Goal: Information Seeking & Learning: Learn about a topic

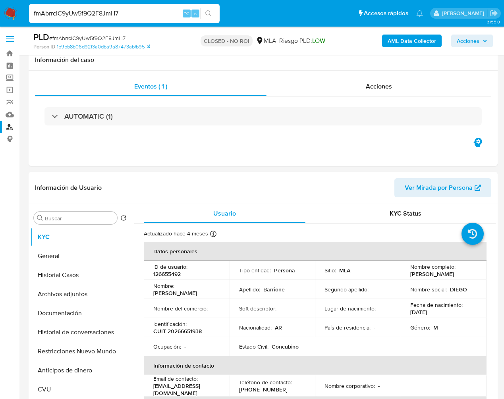
select select "10"
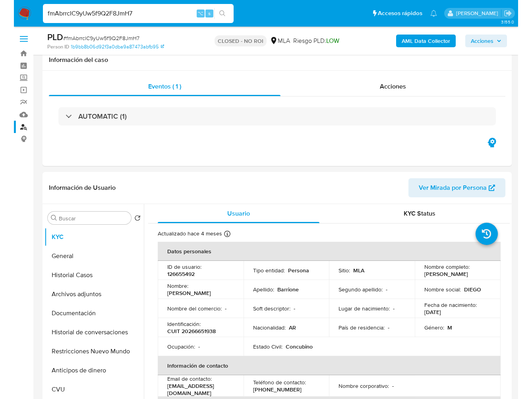
scroll to position [77, 0]
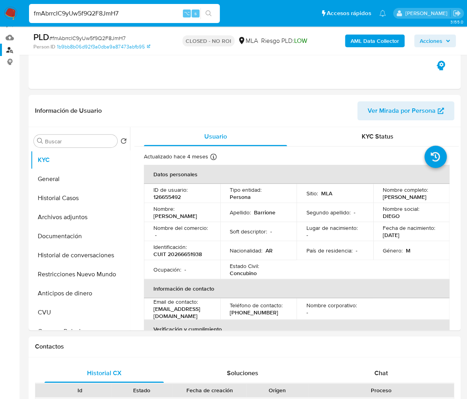
click at [137, 16] on input "fmAbrrcIC9yUw5f9Q2F8JmH7" at bounding box center [124, 13] width 191 height 10
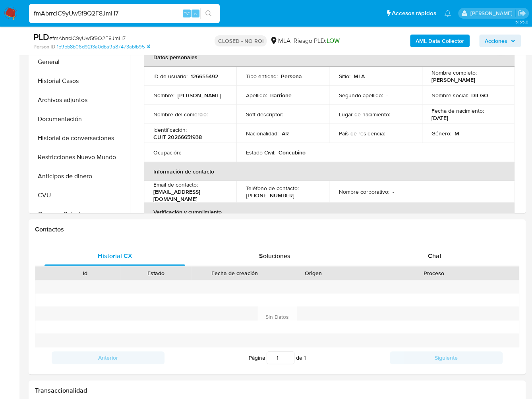
scroll to position [0, 0]
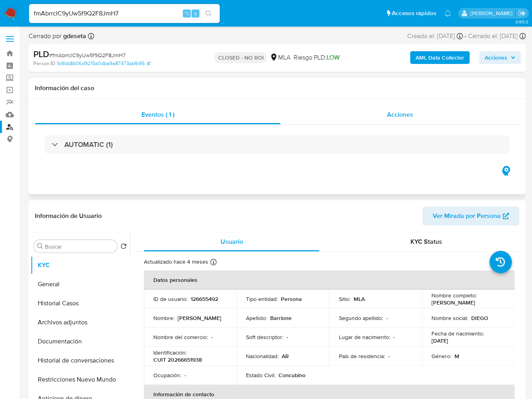
click at [390, 116] on span "Acciones" at bounding box center [400, 114] width 26 height 9
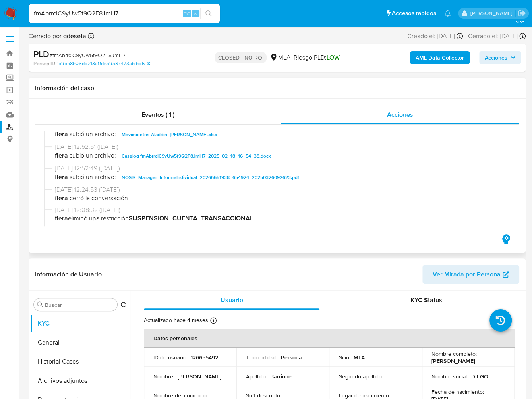
scroll to position [121, 0]
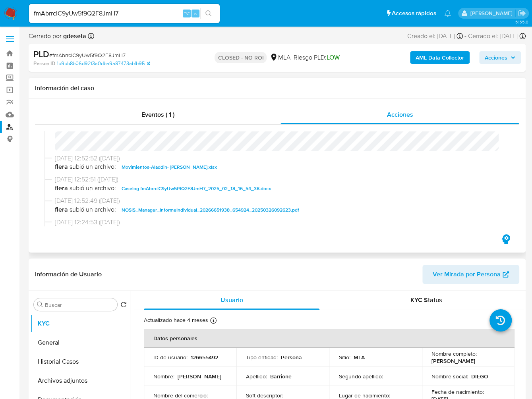
click at [170, 187] on span "Caselog fmAbrrcIC9yUw5f9Q2F8JmH7_2025_02_18_16_54_38.docx" at bounding box center [196, 189] width 149 height 10
click at [135, 11] on input "fmAbrrcIC9yUw5f9Q2F8JmH7" at bounding box center [124, 13] width 191 height 10
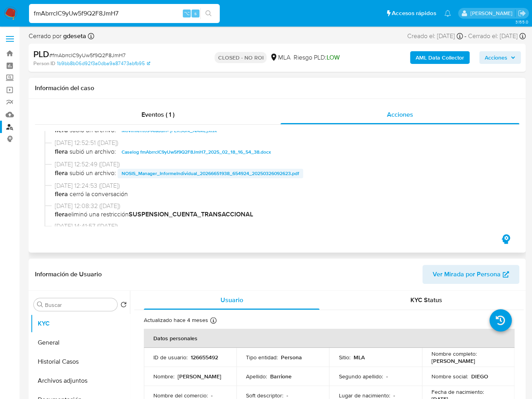
scroll to position [158, 0]
click at [192, 134] on span "Movimientos-Aladdin- Diego Martin Barrione.xlsx" at bounding box center [169, 130] width 95 height 10
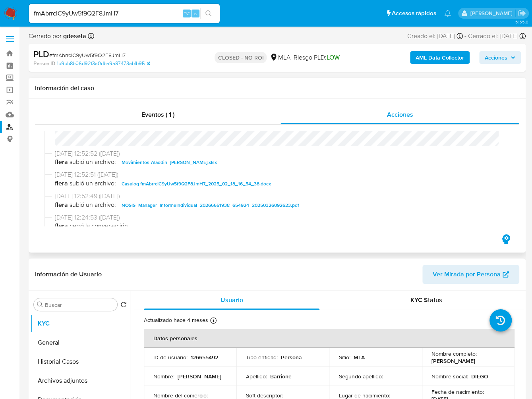
scroll to position [126, 0]
click at [159, 162] on span "Movimientos-Aladdin- Diego Martin Barrione.xlsx" at bounding box center [169, 162] width 95 height 10
click at [159, 162] on span "flera subió un archivo: Movimientos-Aladdin- Diego Martin Barrione.xlsx" at bounding box center [281, 162] width 452 height 10
click at [130, 14] on input "fmAbrrcIC9yUw5f9Q2F8JmH7" at bounding box center [124, 13] width 191 height 10
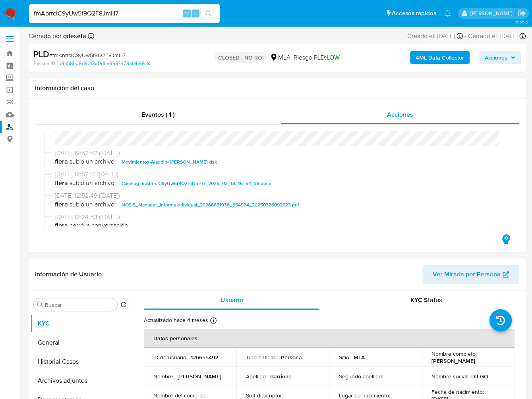
paste input "EqFdPuAimwXfpujmDmo6rlyG"
type input "EqFdPuAimwXfpujmDmo6rlyG"
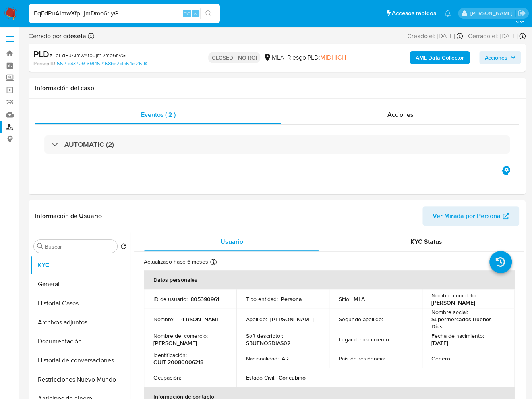
select select "10"
click at [393, 116] on span "Acciones" at bounding box center [400, 114] width 26 height 9
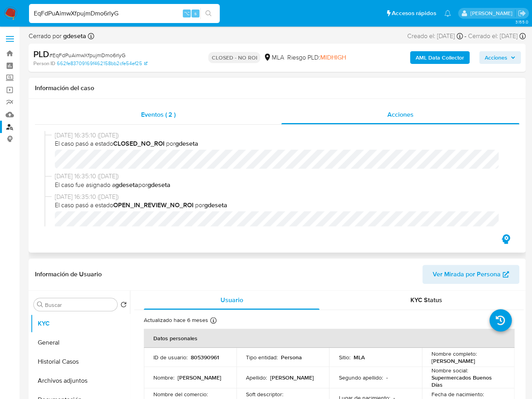
click at [133, 121] on div "Eventos ( 2 )" at bounding box center [158, 114] width 246 height 19
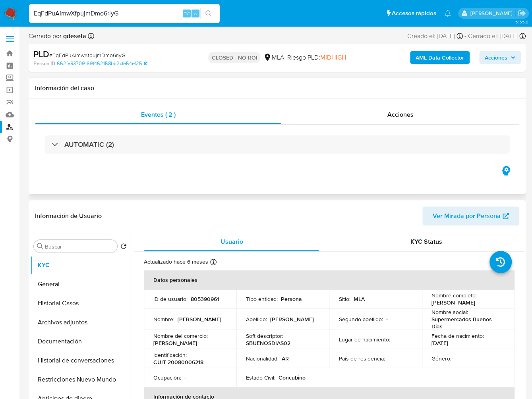
click at [95, 159] on div "AUTOMATIC (2)" at bounding box center [277, 145] width 484 height 40
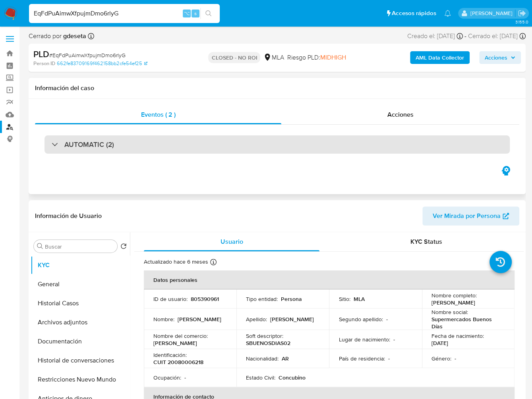
click at [108, 143] on h3 "AUTOMATIC (2)" at bounding box center [89, 144] width 50 height 9
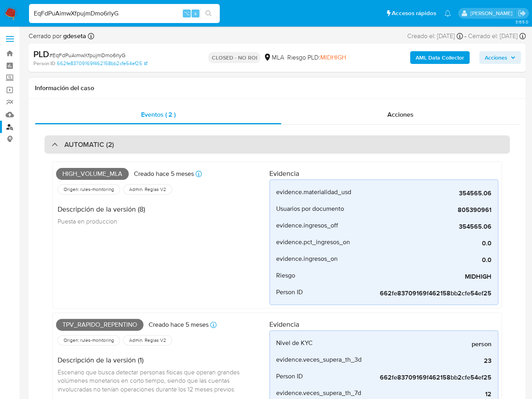
click at [47, 145] on div "AUTOMATIC (2)" at bounding box center [276, 144] width 465 height 18
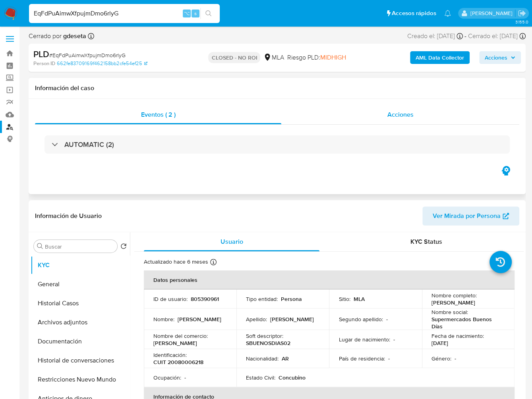
click at [408, 121] on div "Acciones" at bounding box center [400, 114] width 238 height 19
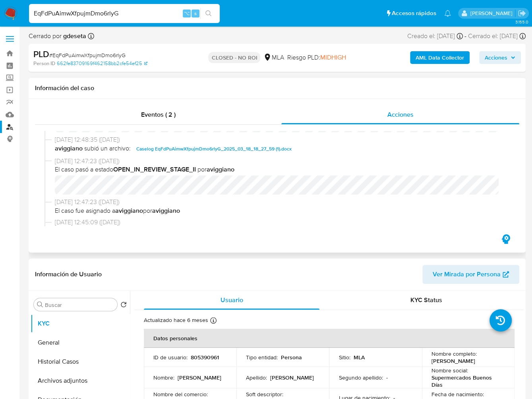
scroll to position [175, 0]
click at [169, 150] on span "Caselog EqFdPuAimwXfpujmDmo6rlyG_2025_03_18_18_27_59 (1).docx" at bounding box center [213, 148] width 155 height 10
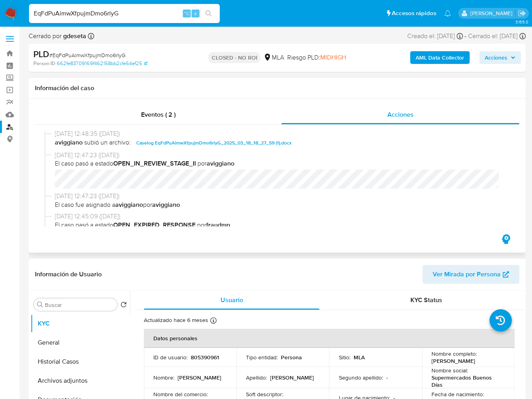
scroll to position [155, 0]
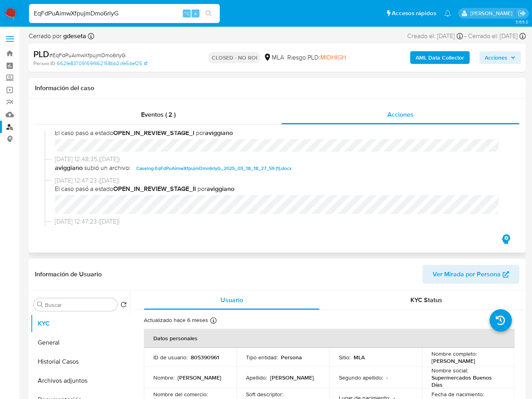
click at [260, 169] on span "Caselog EqFdPuAimwXfpujmDmo6rlyG_2025_03_18_18_27_59 (1).docx" at bounding box center [213, 169] width 155 height 10
click at [98, 56] on span "# EqFdPuAimwXfpujmDmo6rlyG" at bounding box center [87, 55] width 76 height 8
copy span "EqFdPuAimwXfpujmDmo6rlyG"
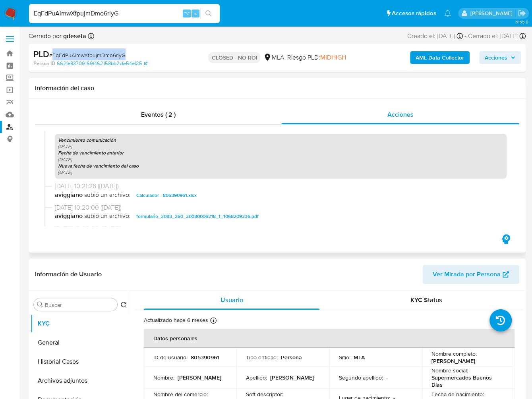
scroll to position [482, 0]
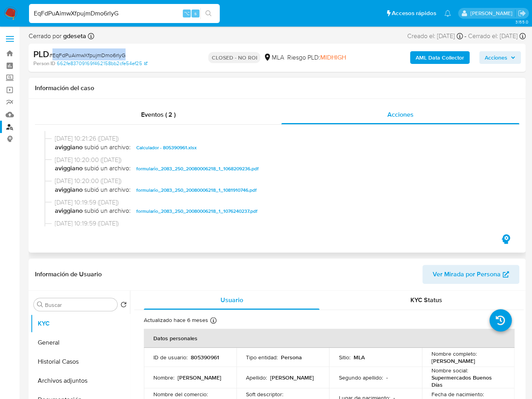
click at [165, 153] on span "Calculador - 805390961.xlsx" at bounding box center [166, 148] width 60 height 10
click at [60, 361] on button "Historial Casos" at bounding box center [77, 361] width 93 height 19
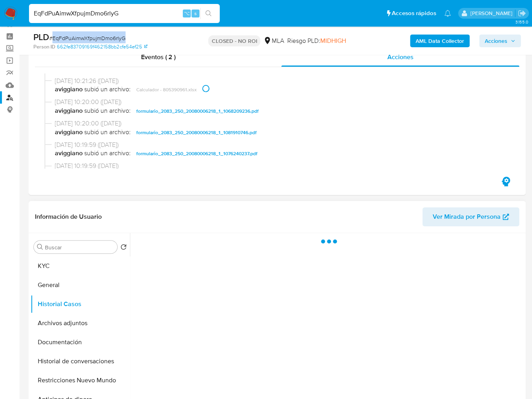
scroll to position [53, 0]
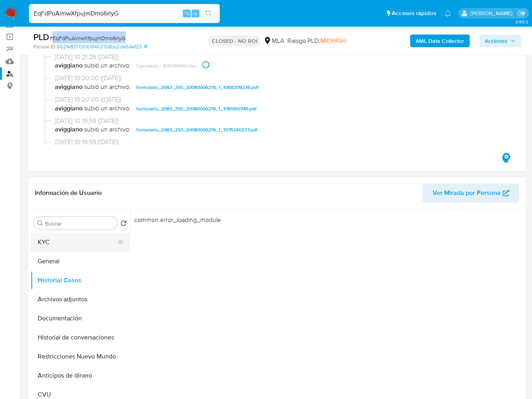
click at [66, 247] on button "KYC" at bounding box center [77, 242] width 93 height 19
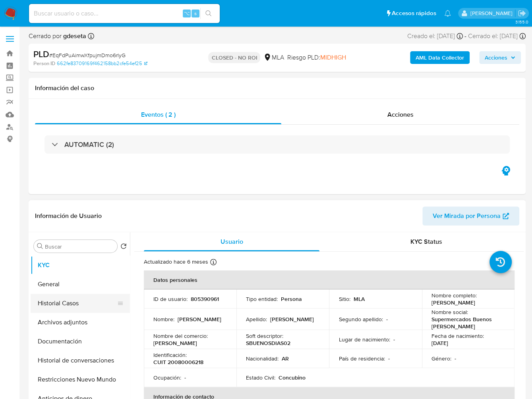
click at [82, 304] on button "Historial Casos" at bounding box center [77, 303] width 93 height 19
select select "10"
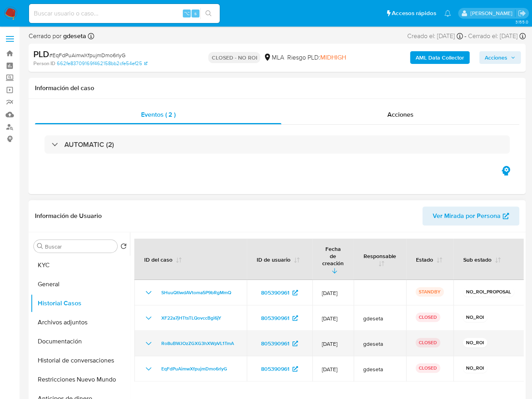
click at [145, 339] on icon "Mostrar/Ocultar" at bounding box center [149, 344] width 10 height 10
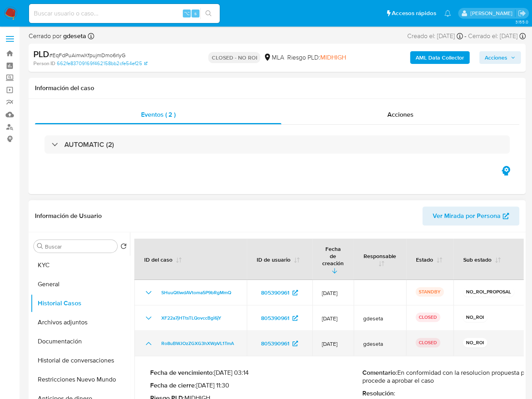
click at [145, 339] on icon "Mostrar/Ocultar" at bounding box center [149, 344] width 10 height 10
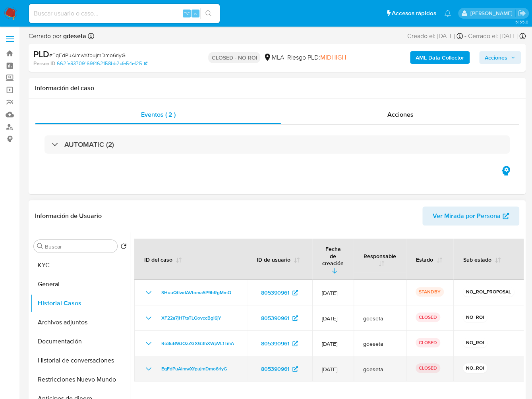
click at [140, 356] on td "EqFdPuAimwXfpujmDmo6rlyG" at bounding box center [190, 368] width 112 height 25
click at [144, 364] on icon "Mostrar/Ocultar" at bounding box center [149, 369] width 10 height 10
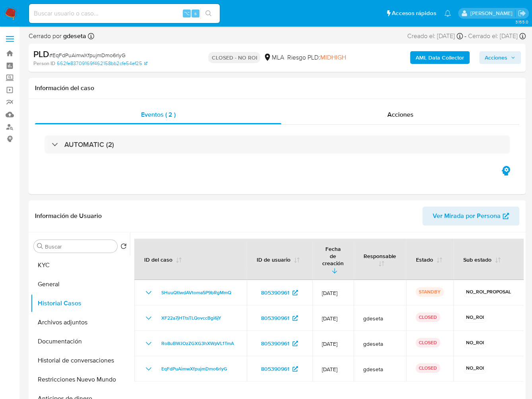
click at [115, 19] on div "⌥ s" at bounding box center [124, 13] width 191 height 19
click at [118, 12] on input at bounding box center [124, 13] width 191 height 10
paste input "oGQ1KsCPuKfocqtT7rRyJpIS"
type input "oGQ1KsCPuKfocqtT7rRyJpIS"
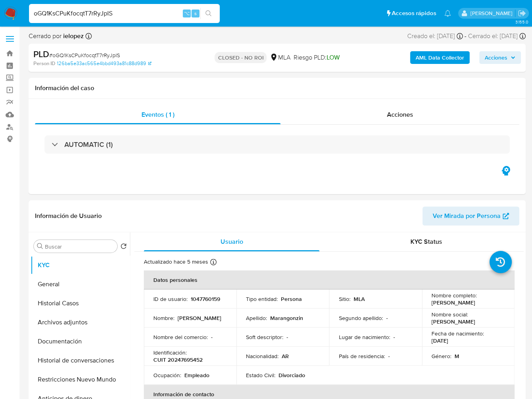
select select "10"
click at [387, 124] on div "Acciones" at bounding box center [400, 114] width 239 height 19
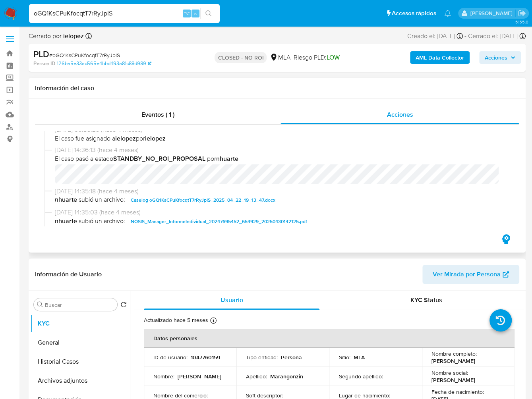
scroll to position [92, 0]
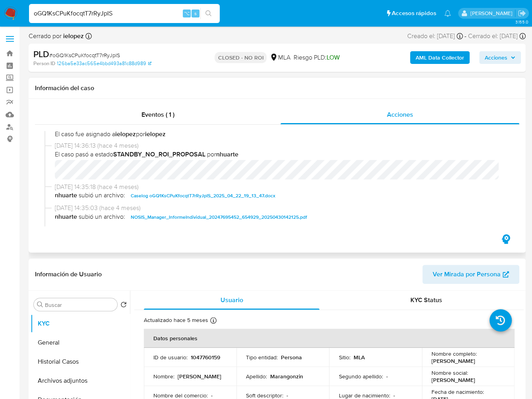
click at [240, 195] on span "Caselog oGQ1KsCPuKfocqtT7rRyJpIS_2025_04_22_19_13_47.docx" at bounding box center [203, 196] width 145 height 10
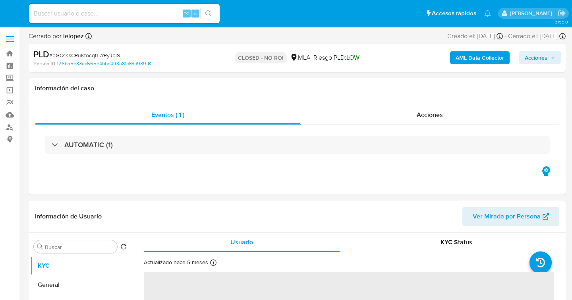
select select "10"
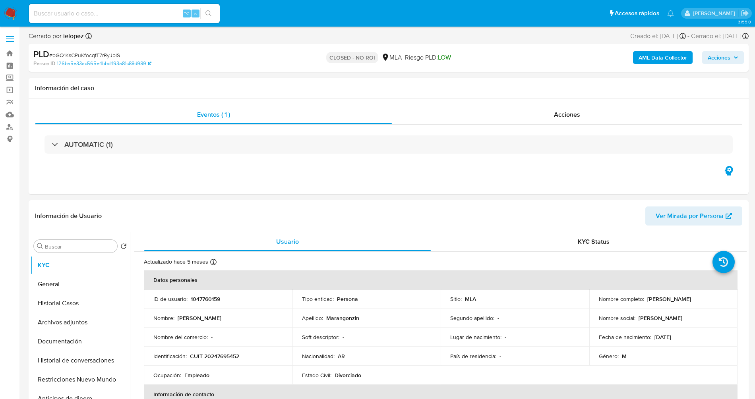
click at [114, 22] on div "⌥ s" at bounding box center [124, 13] width 191 height 19
click at [116, 16] on input at bounding box center [124, 13] width 191 height 10
paste input "oGQ1KsCPuKfocqtT7rRyJpIS"
click at [551, 108] on div "Acciones" at bounding box center [567, 114] width 350 height 19
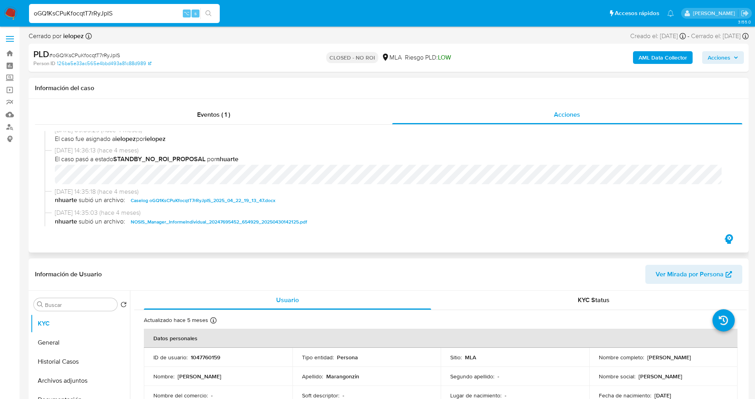
scroll to position [123, 0]
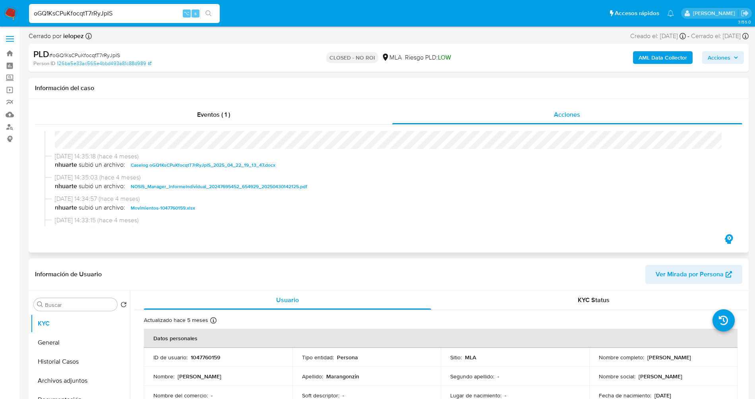
click at [199, 164] on span "Caselog oGQ1KsCPuKfocqtT7rRyJpIS_2025_04_22_19_13_47.docx" at bounding box center [203, 166] width 145 height 10
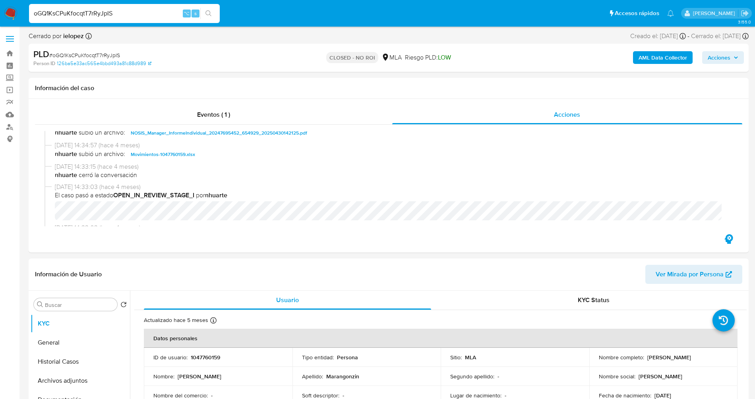
scroll to position [179, 0]
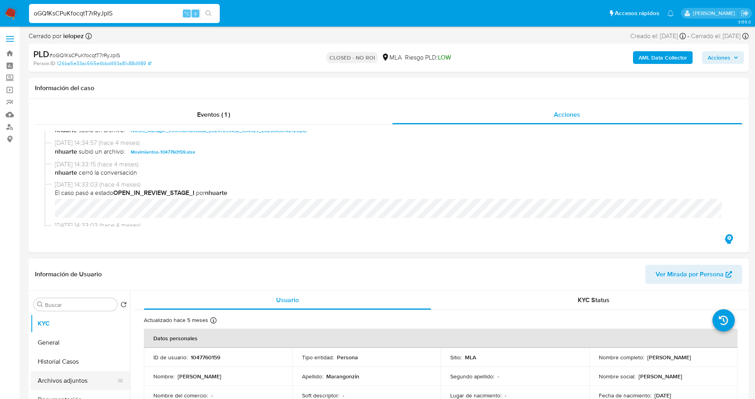
click at [67, 299] on button "Archivos adjuntos" at bounding box center [77, 380] width 93 height 19
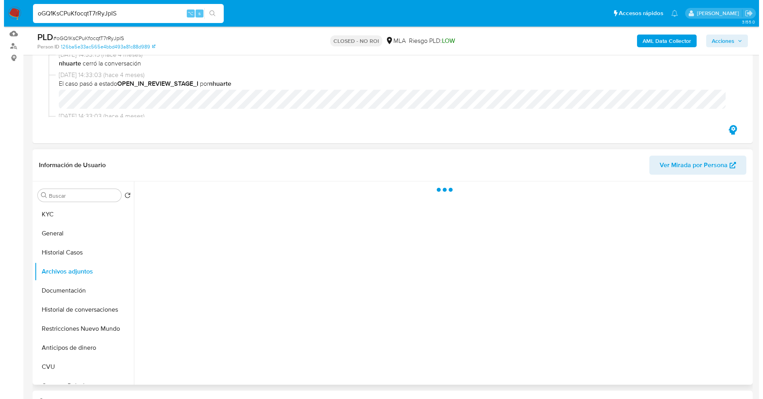
scroll to position [79, 0]
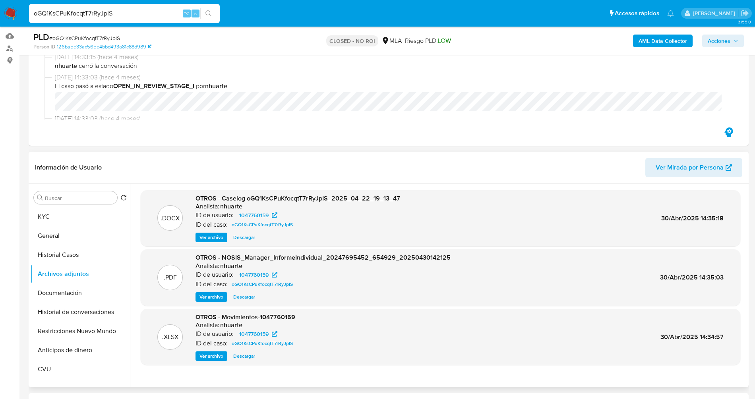
click at [216, 237] on span "Ver archivo" at bounding box center [211, 238] width 24 height 8
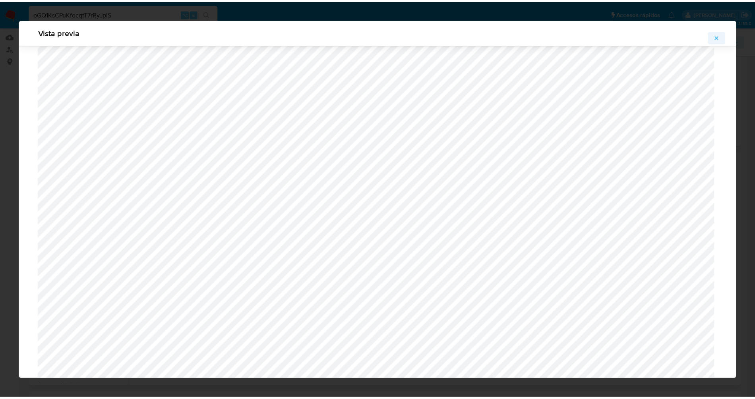
scroll to position [0, 0]
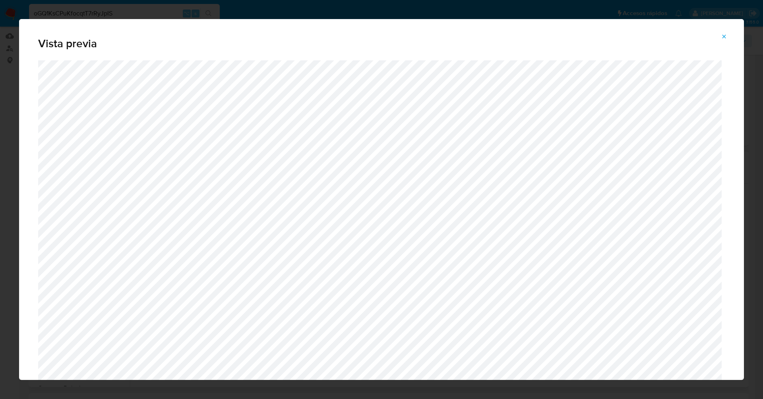
click at [572, 34] on icon "Attachment preview" at bounding box center [724, 36] width 6 height 6
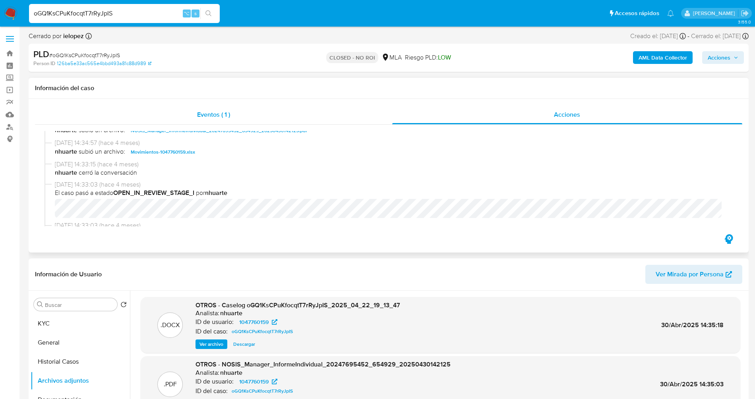
click at [197, 110] on span "Eventos ( 1 )" at bounding box center [213, 114] width 33 height 9
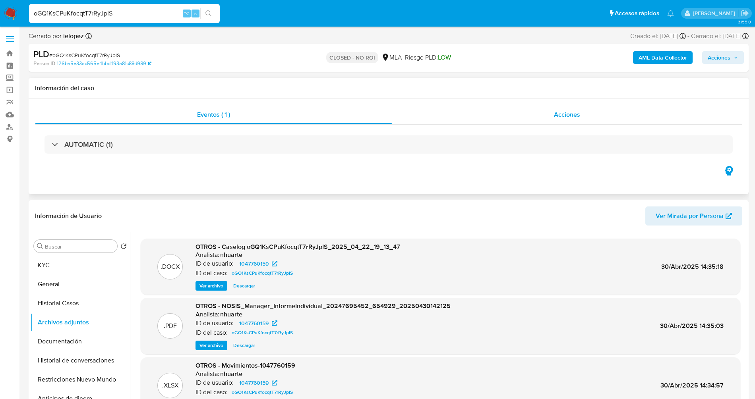
click at [529, 118] on div "Acciones" at bounding box center [567, 114] width 350 height 19
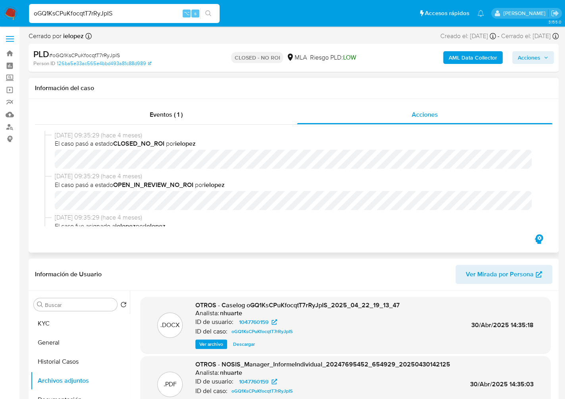
click at [372, 131] on span "[DATE] 09:35:29 (hace 4 meses)" at bounding box center [297, 135] width 485 height 9
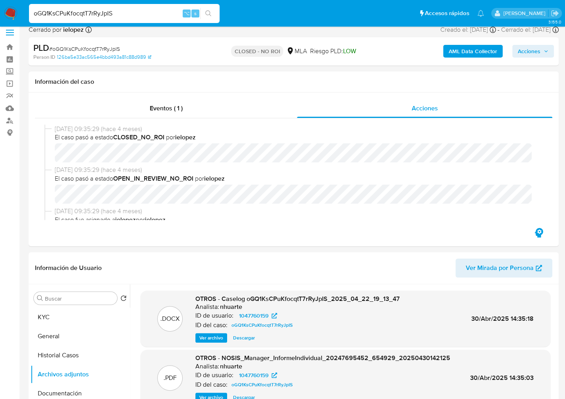
click at [110, 14] on input "oGQ1KsCPuKfocqtT7rRyJpIS" at bounding box center [124, 13] width 191 height 10
paste input "w3Dt61QM5TEDaawymINdqLb1"
type input "w3Dt61QM5TEDaawymINdqLb1"
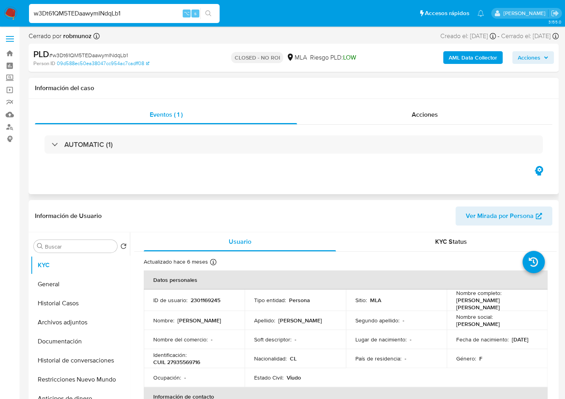
click at [400, 126] on div "AUTOMATIC (1)" at bounding box center [294, 145] width 518 height 40
select select "10"
click at [410, 113] on div "Acciones" at bounding box center [424, 114] width 255 height 19
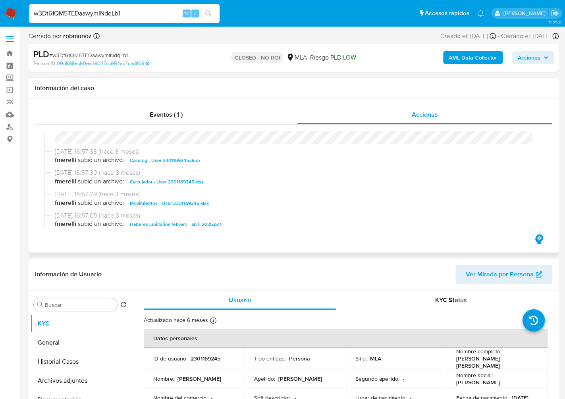
drag, startPoint x: 330, startPoint y: 167, endPoint x: 335, endPoint y: 170, distance: 6.6
click at [330, 167] on div "[DATE] 16:57:33 (hace 3 meses) fmerelli subió un archivo: Caselog - User 230116…" at bounding box center [293, 157] width 499 height 21
click at [155, 161] on span "Caselog - User 2301169245.docx" at bounding box center [165, 161] width 71 height 10
